Goal: Task Accomplishment & Management: Use online tool/utility

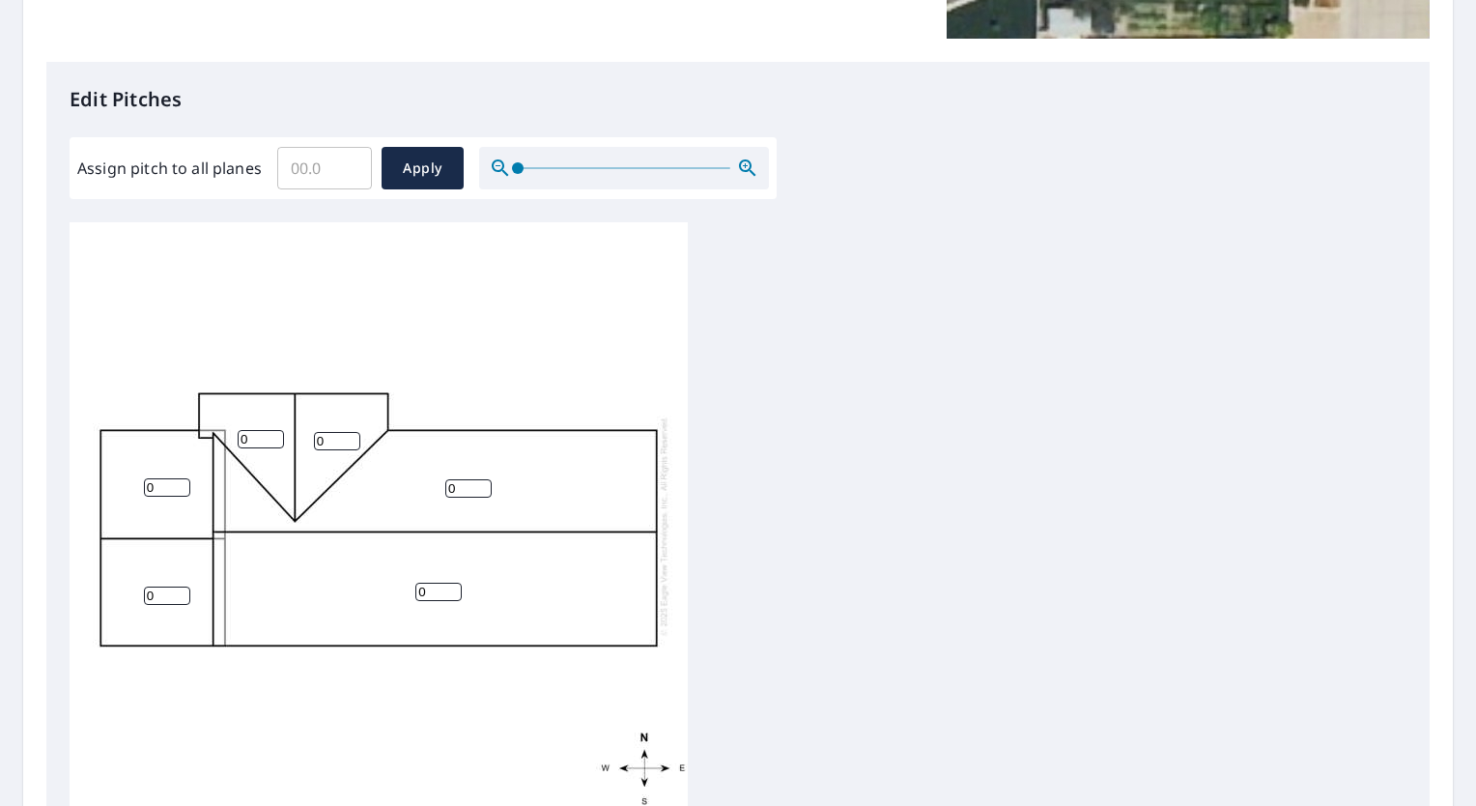
scroll to position [483, 0]
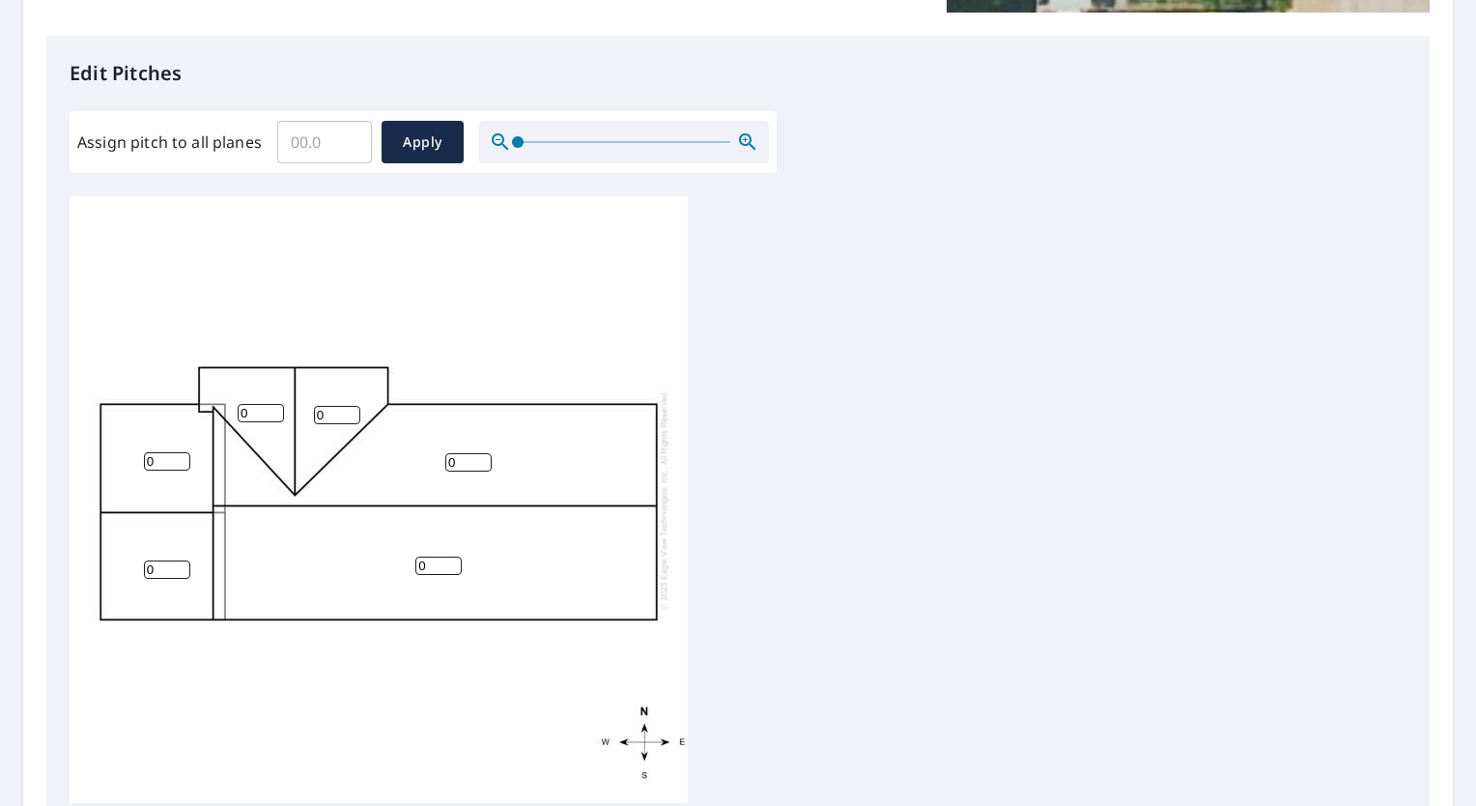
drag, startPoint x: 472, startPoint y: 461, endPoint x: 390, endPoint y: 451, distance: 81.7
click at [390, 451] on div "0 0 0 0 0 0" at bounding box center [379, 499] width 618 height 607
type input "5"
drag, startPoint x: 430, startPoint y: 565, endPoint x: 379, endPoint y: 555, distance: 52.3
click at [379, 555] on div "0 5 0 0 0 0" at bounding box center [379, 499] width 618 height 607
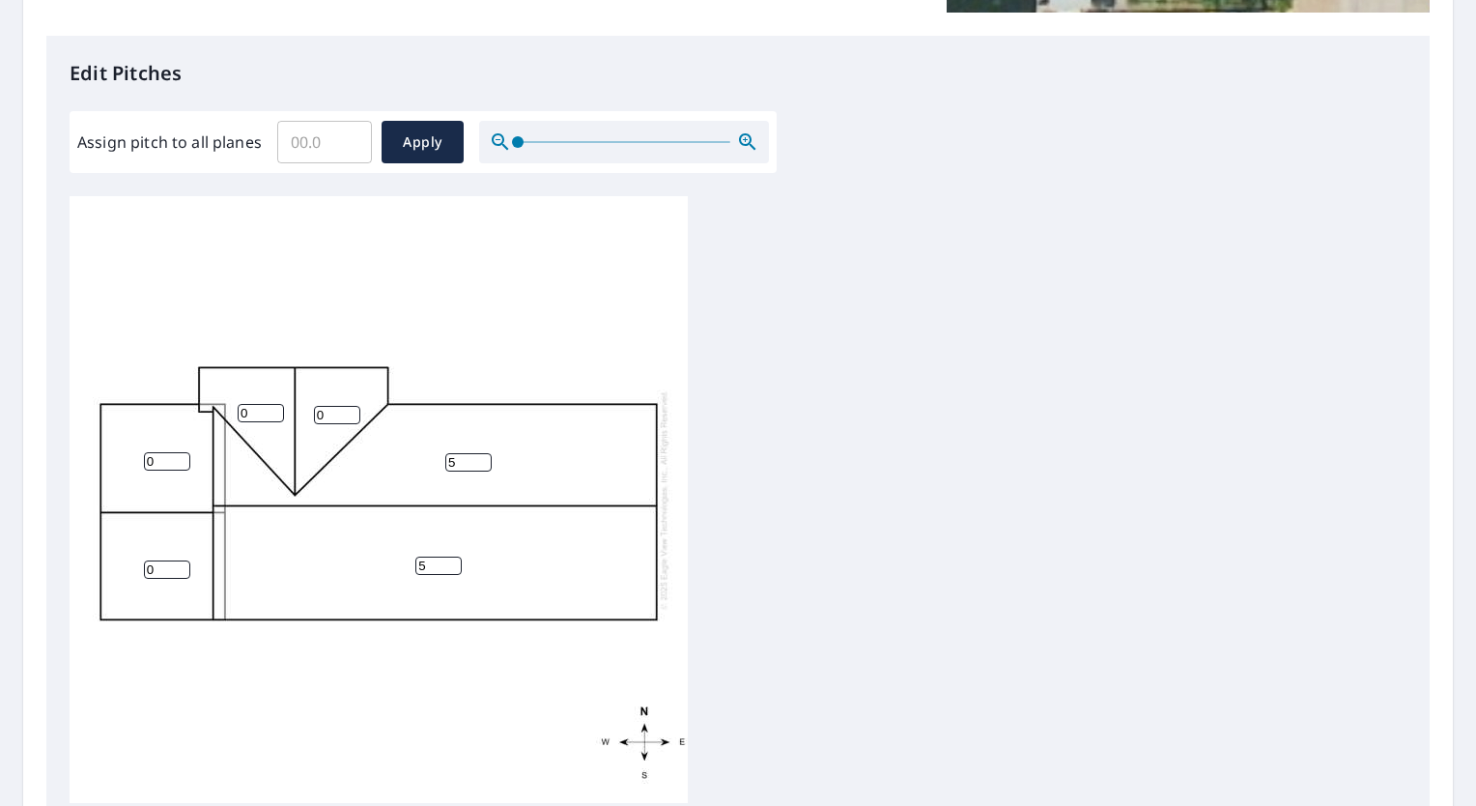
type input "5"
drag, startPoint x: 323, startPoint y: 410, endPoint x: 307, endPoint y: 409, distance: 15.5
click at [307, 409] on div "5 5 0 0 0 0" at bounding box center [379, 499] width 618 height 607
type input "5"
drag, startPoint x: 244, startPoint y: 409, endPoint x: 230, endPoint y: 409, distance: 14.5
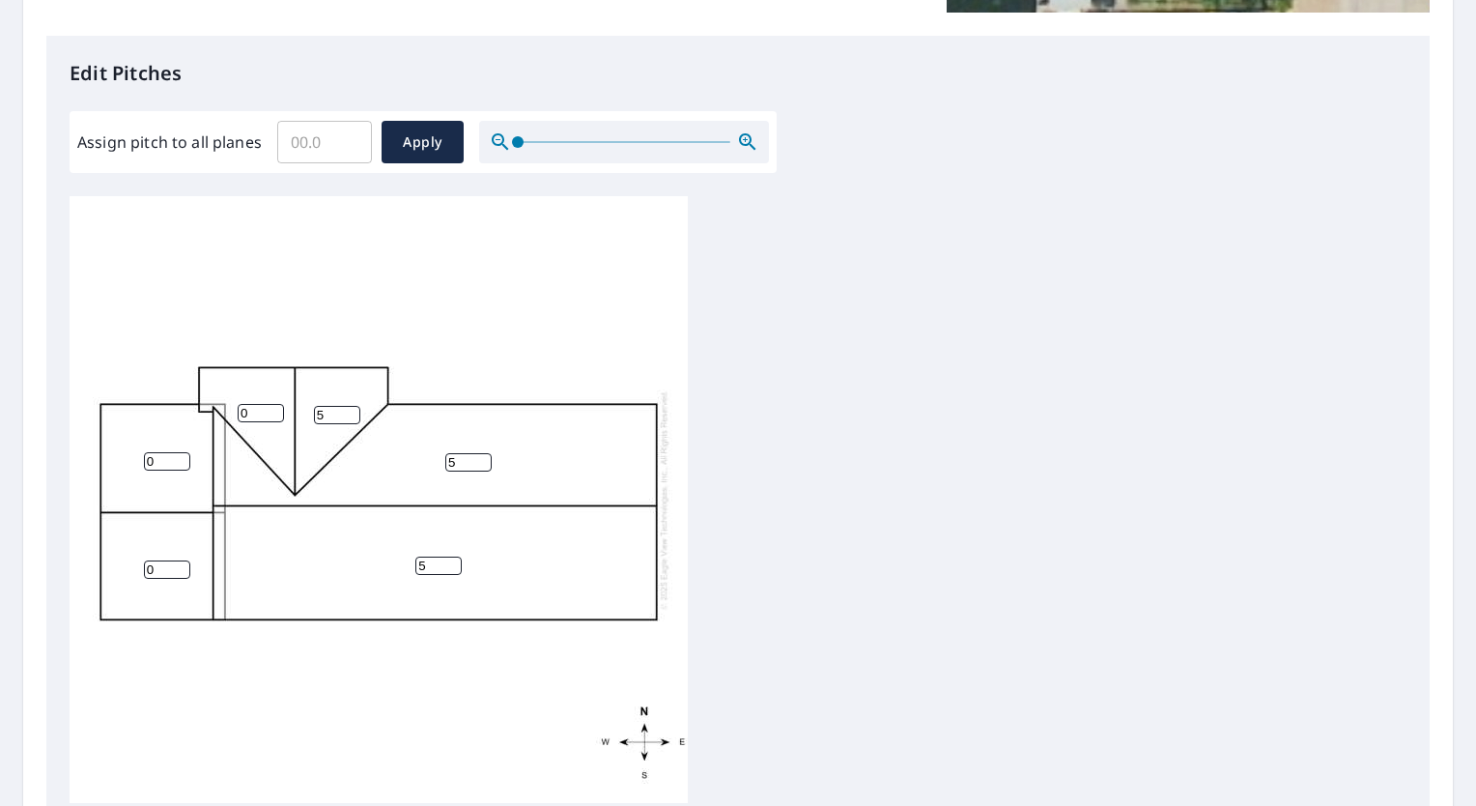
click at [231, 409] on div "5 5 0 0 5 0" at bounding box center [379, 499] width 618 height 607
type input "5"
drag, startPoint x: 155, startPoint y: 466, endPoint x: 136, endPoint y: 464, distance: 18.5
click at [136, 464] on div "5 5 0 0 5 5" at bounding box center [379, 499] width 618 height 607
type input "5"
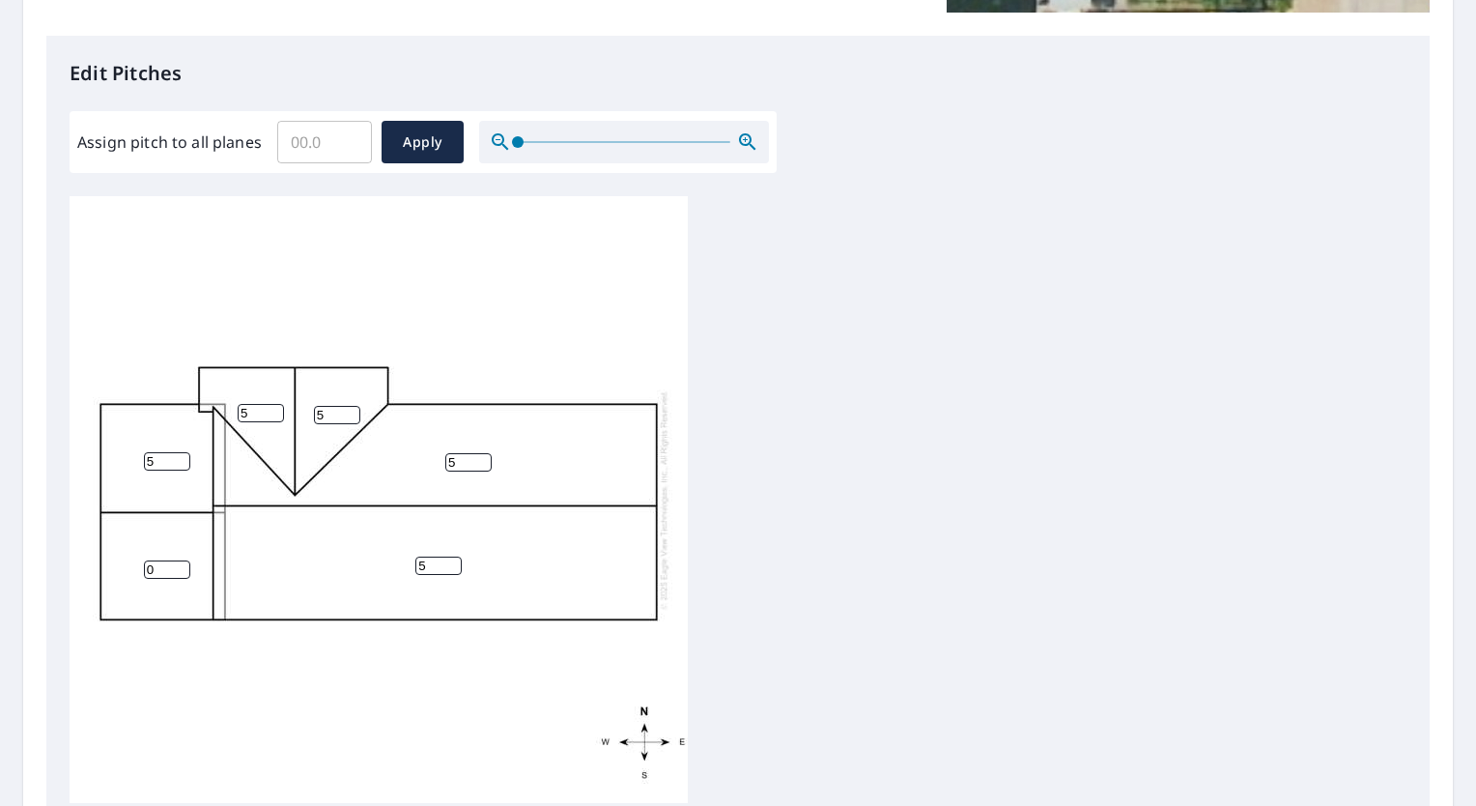
drag, startPoint x: 157, startPoint y: 567, endPoint x: 129, endPoint y: 562, distance: 28.4
click at [129, 562] on div "5 5 5 0 5 5" at bounding box center [379, 499] width 618 height 607
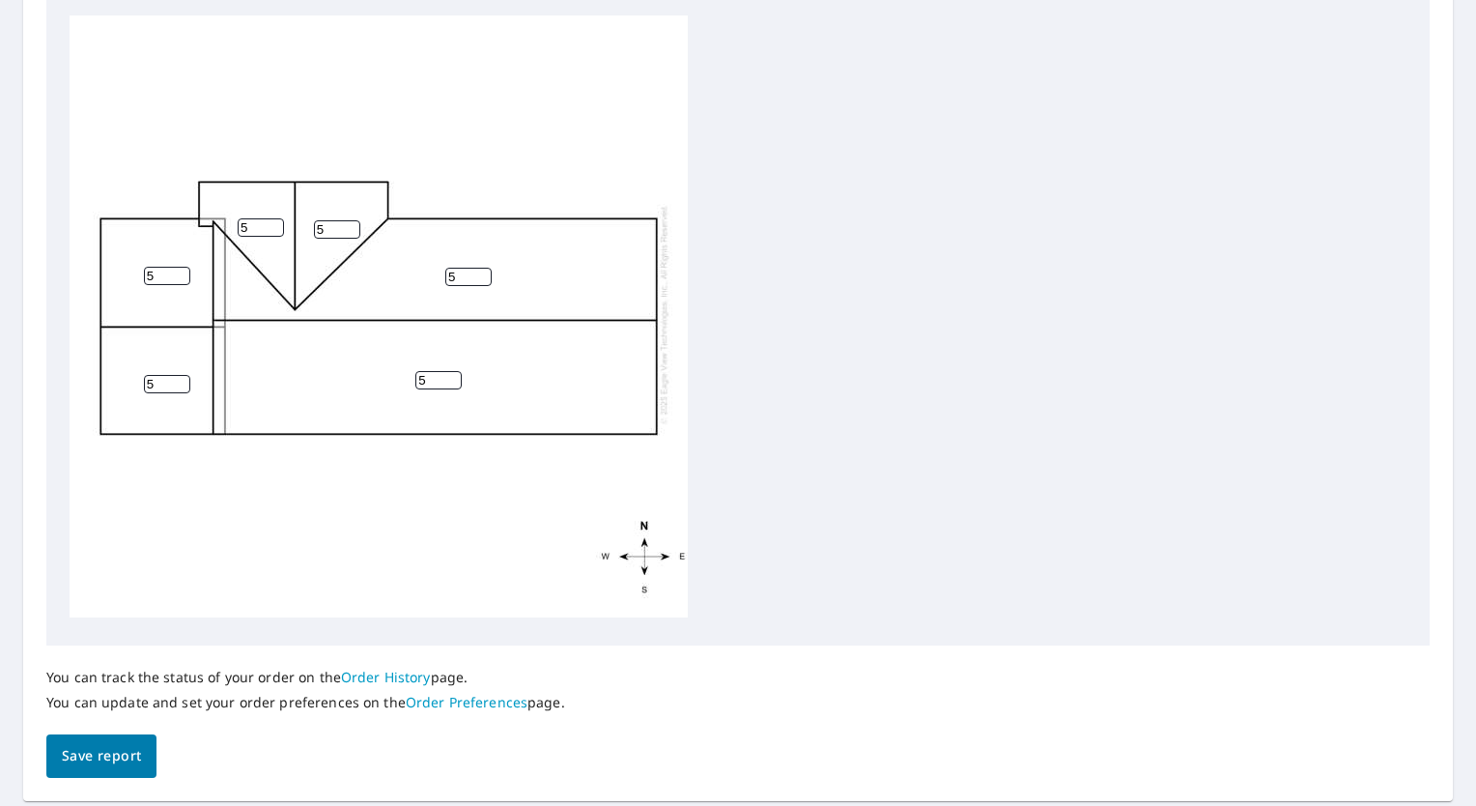
scroll to position [723, 0]
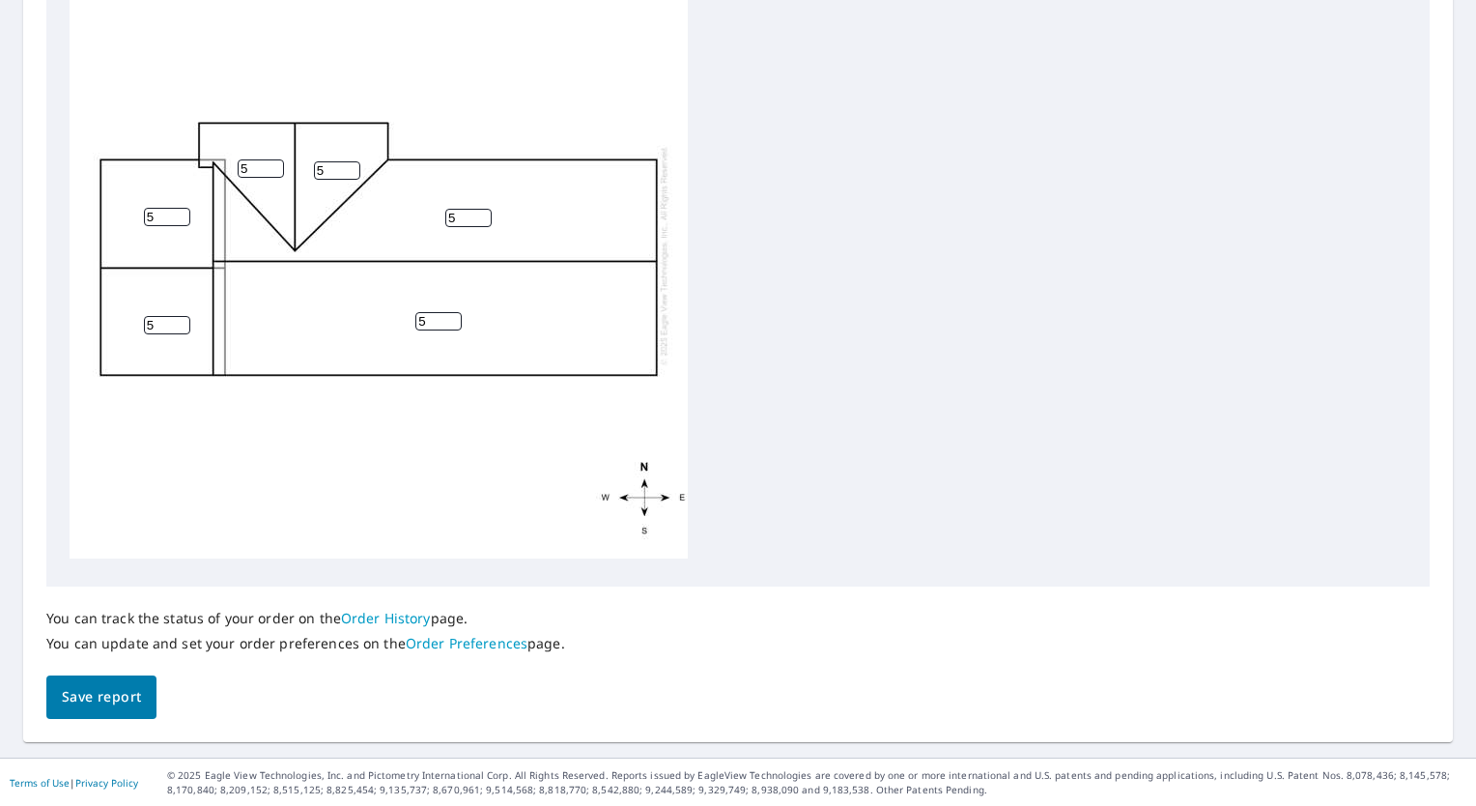
type input "5"
click at [114, 708] on span "Save report" at bounding box center [101, 697] width 79 height 24
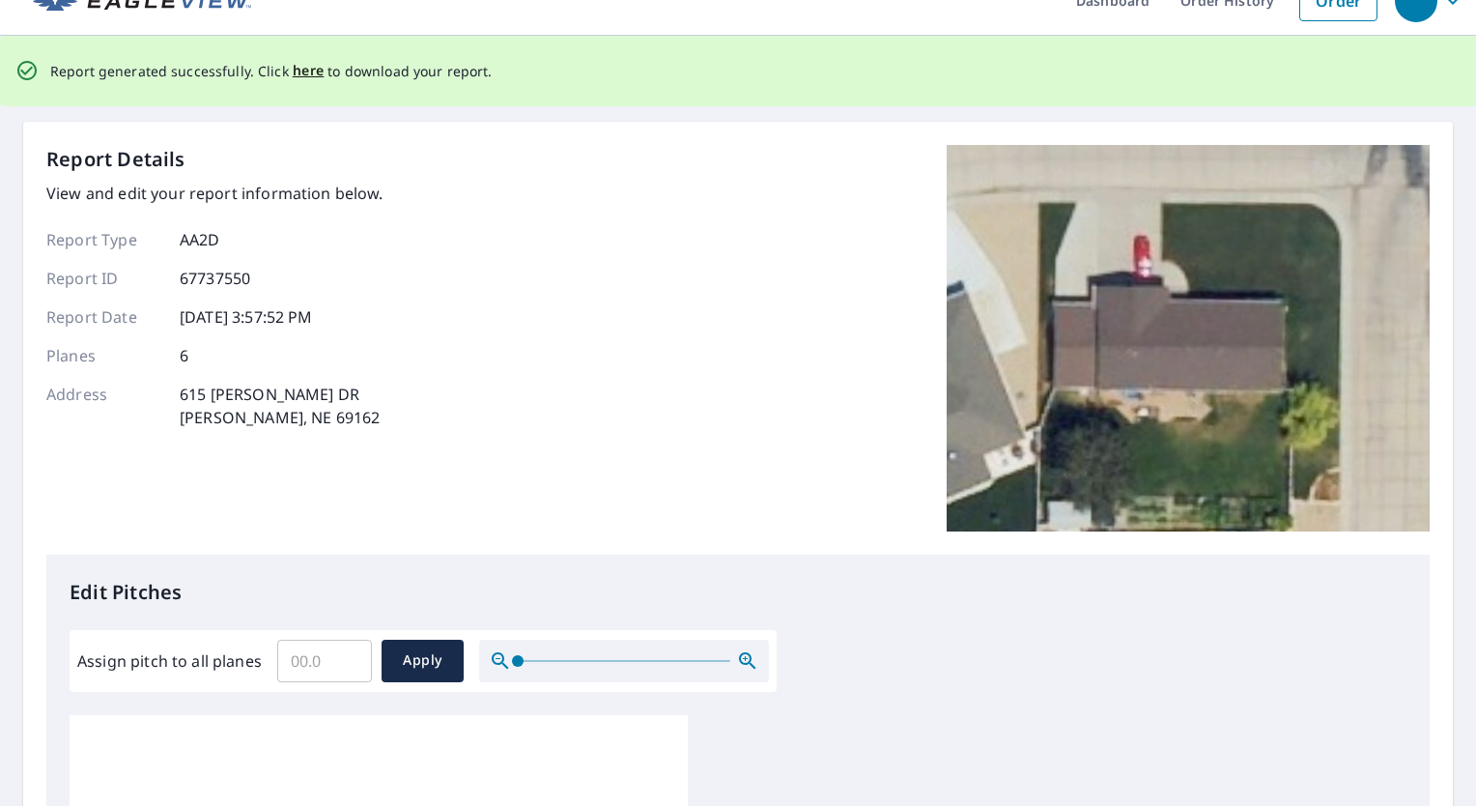
scroll to position [0, 0]
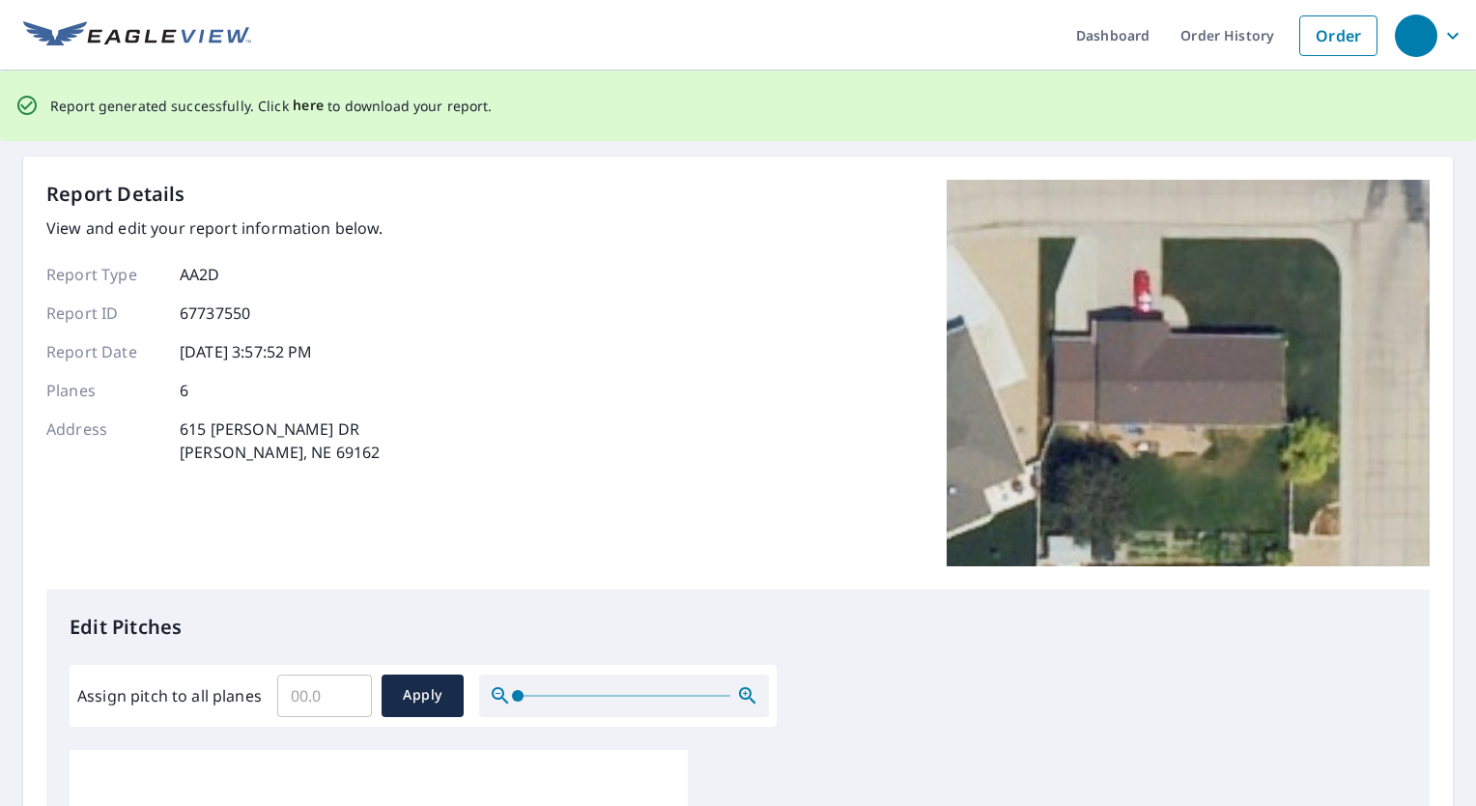
click at [306, 102] on span "here" at bounding box center [309, 106] width 32 height 24
